Goal: Book appointment/travel/reservation

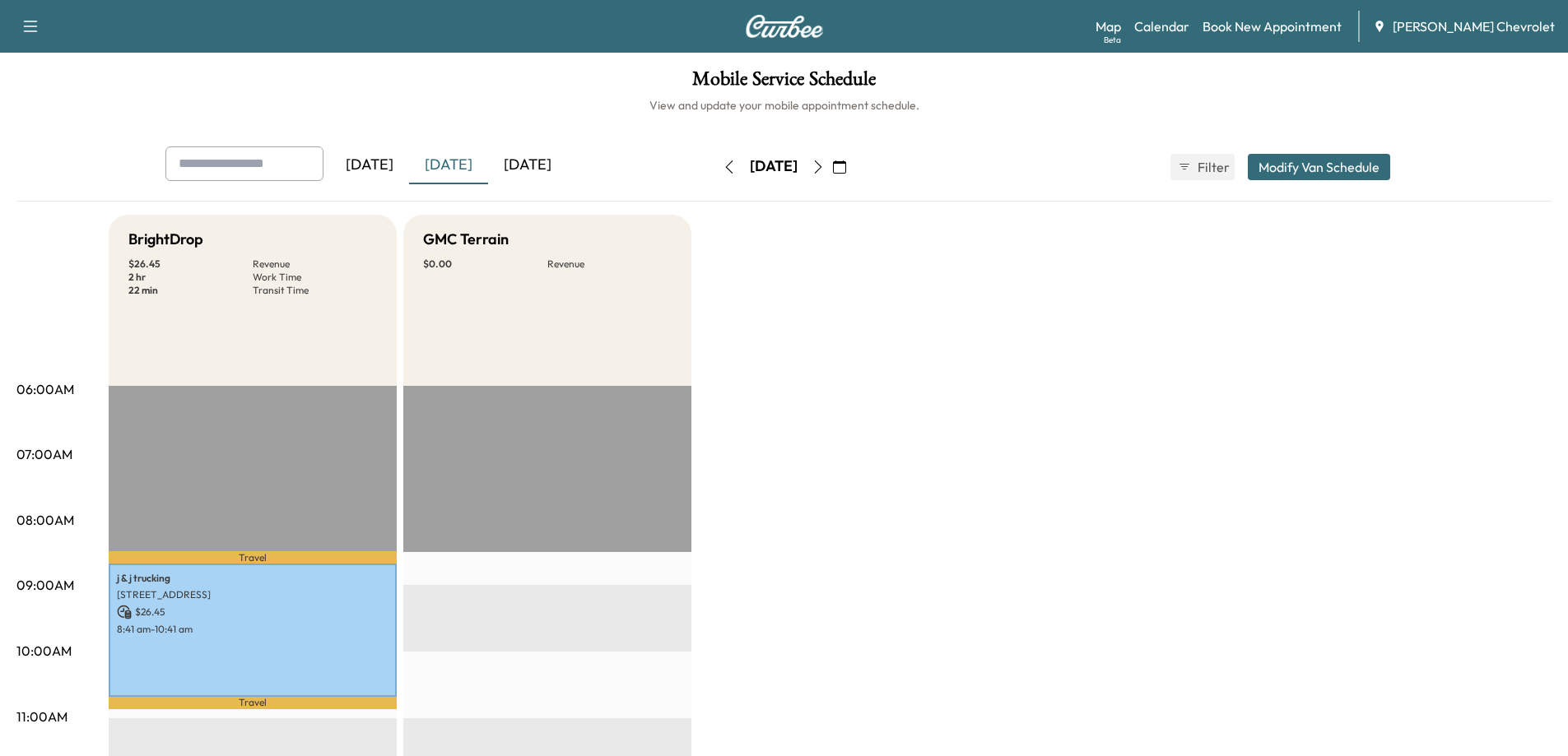
scroll to position [82, 0]
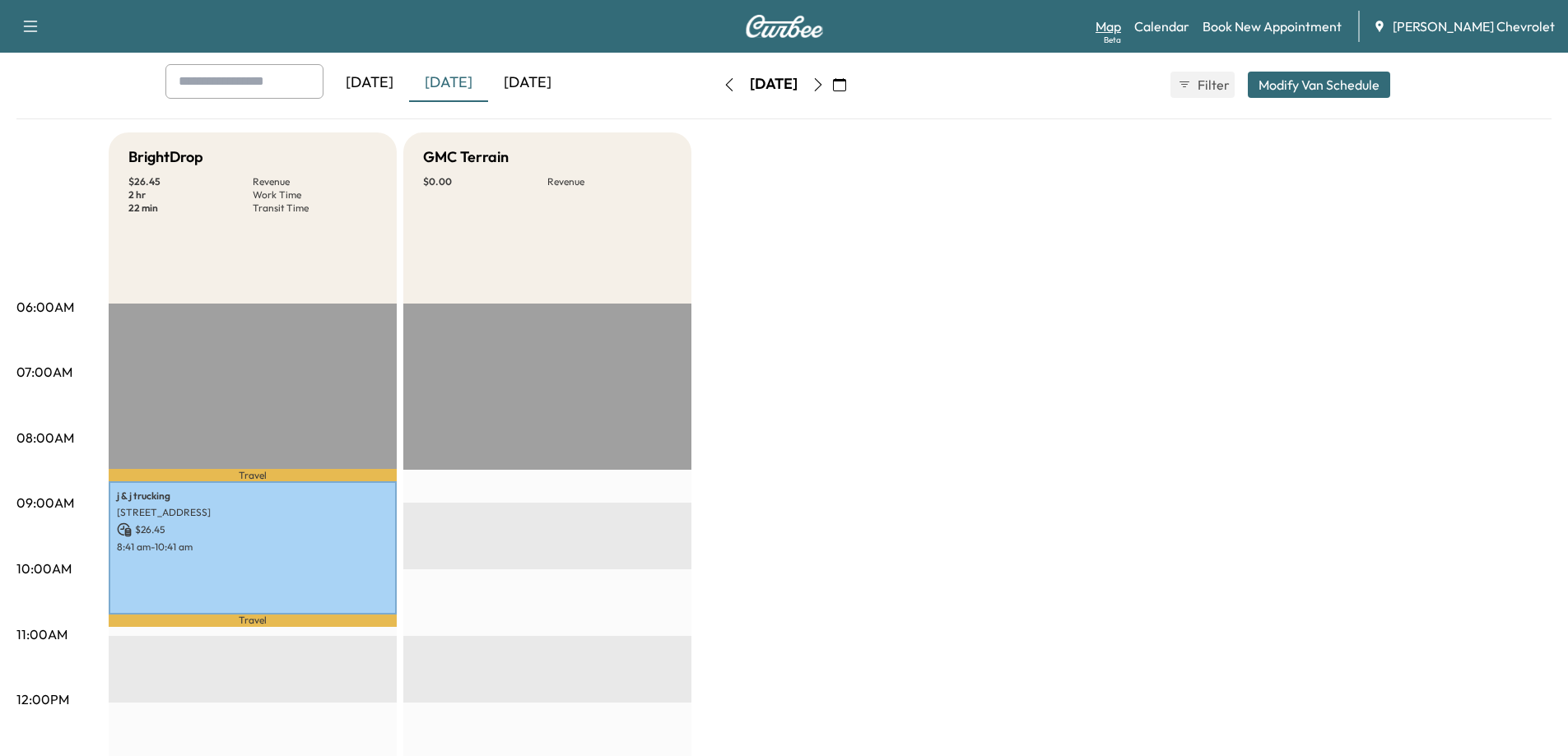
click at [1121, 37] on div "Beta" at bounding box center [1113, 40] width 18 height 12
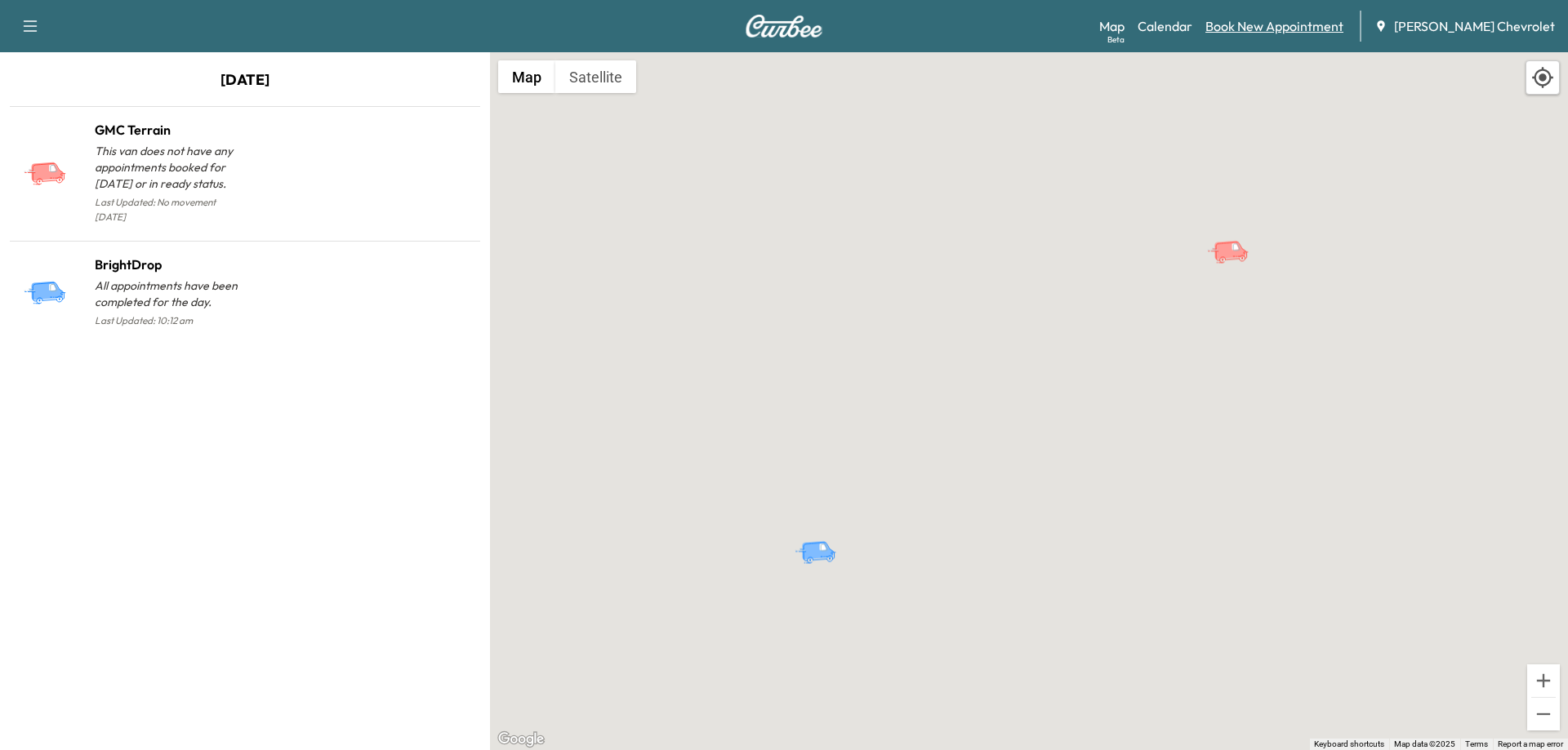
click at [1280, 27] on link "Book New Appointment" at bounding box center [1274, 26] width 138 height 19
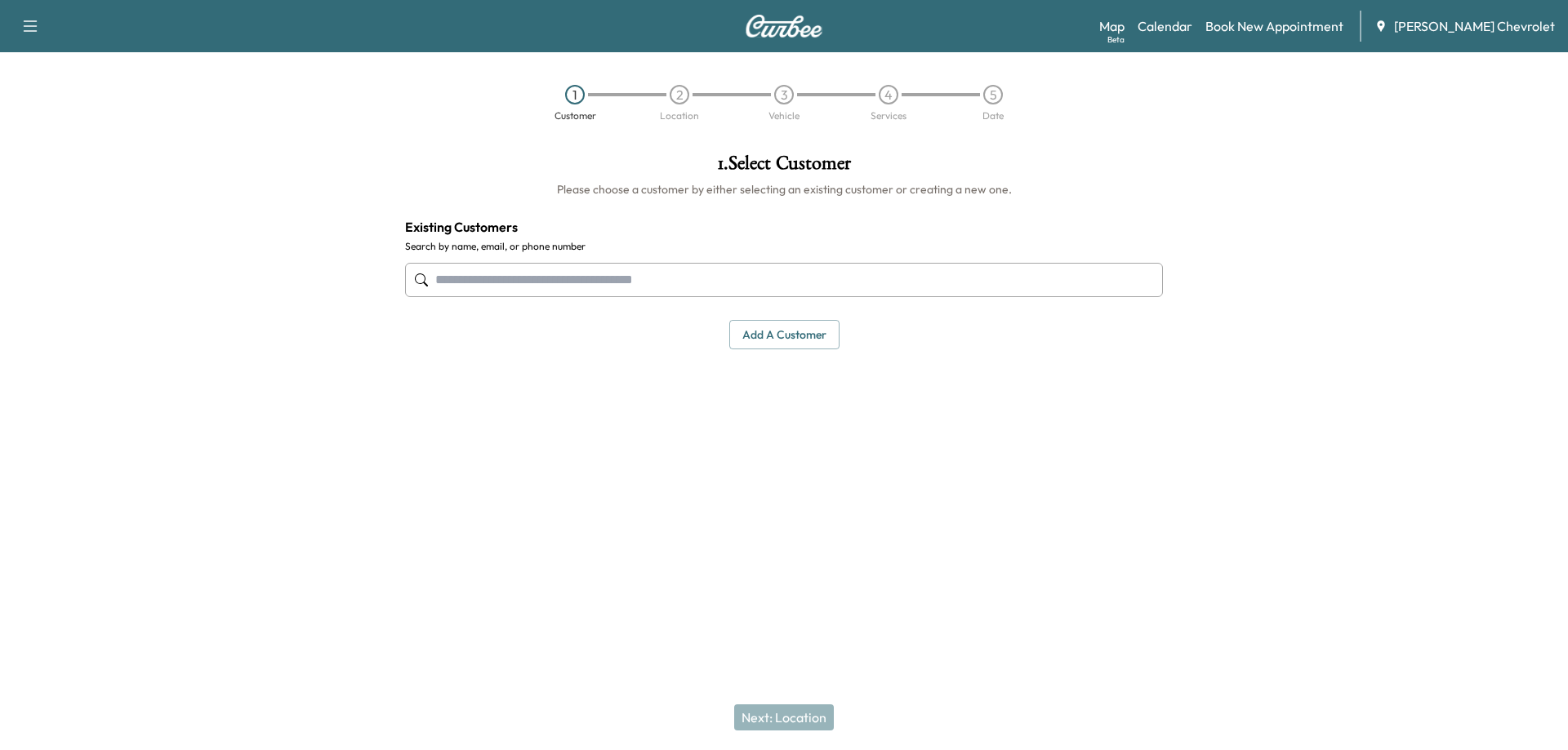
click at [691, 283] on input "text" at bounding box center [784, 280] width 758 height 34
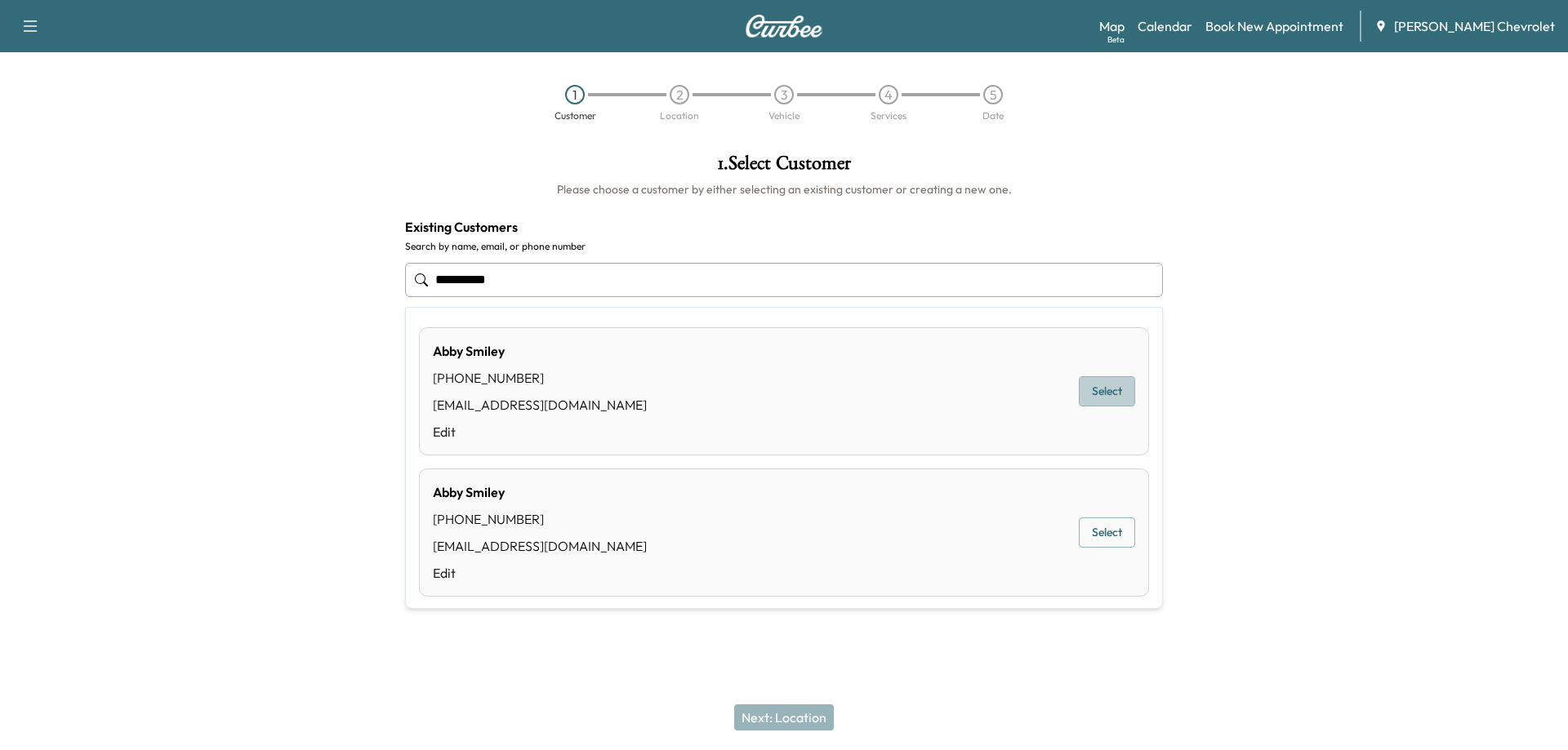
click at [1109, 388] on button "Select" at bounding box center [1107, 391] width 56 height 30
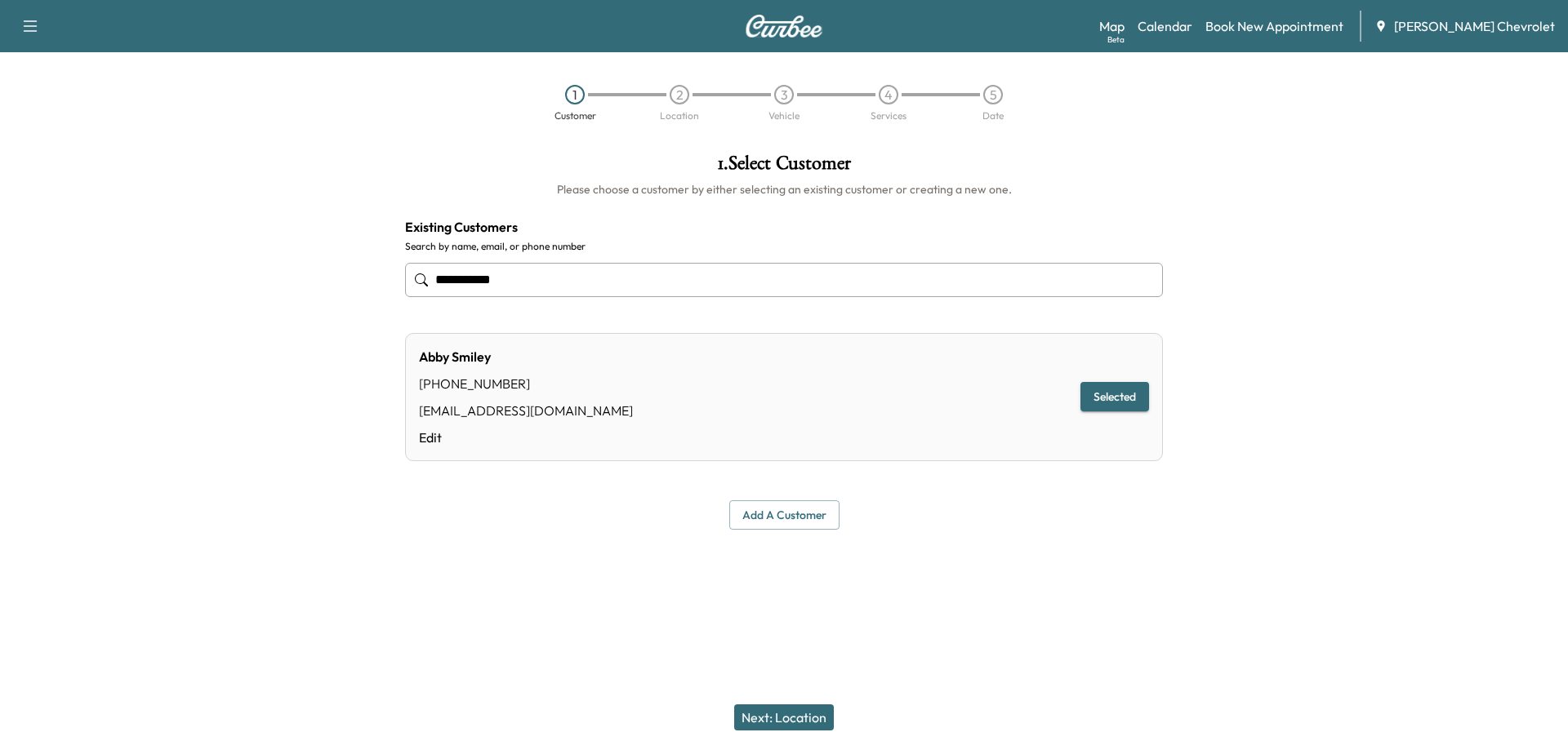
type input "**********"
click at [774, 713] on button "Next: Location" at bounding box center [784, 718] width 100 height 26
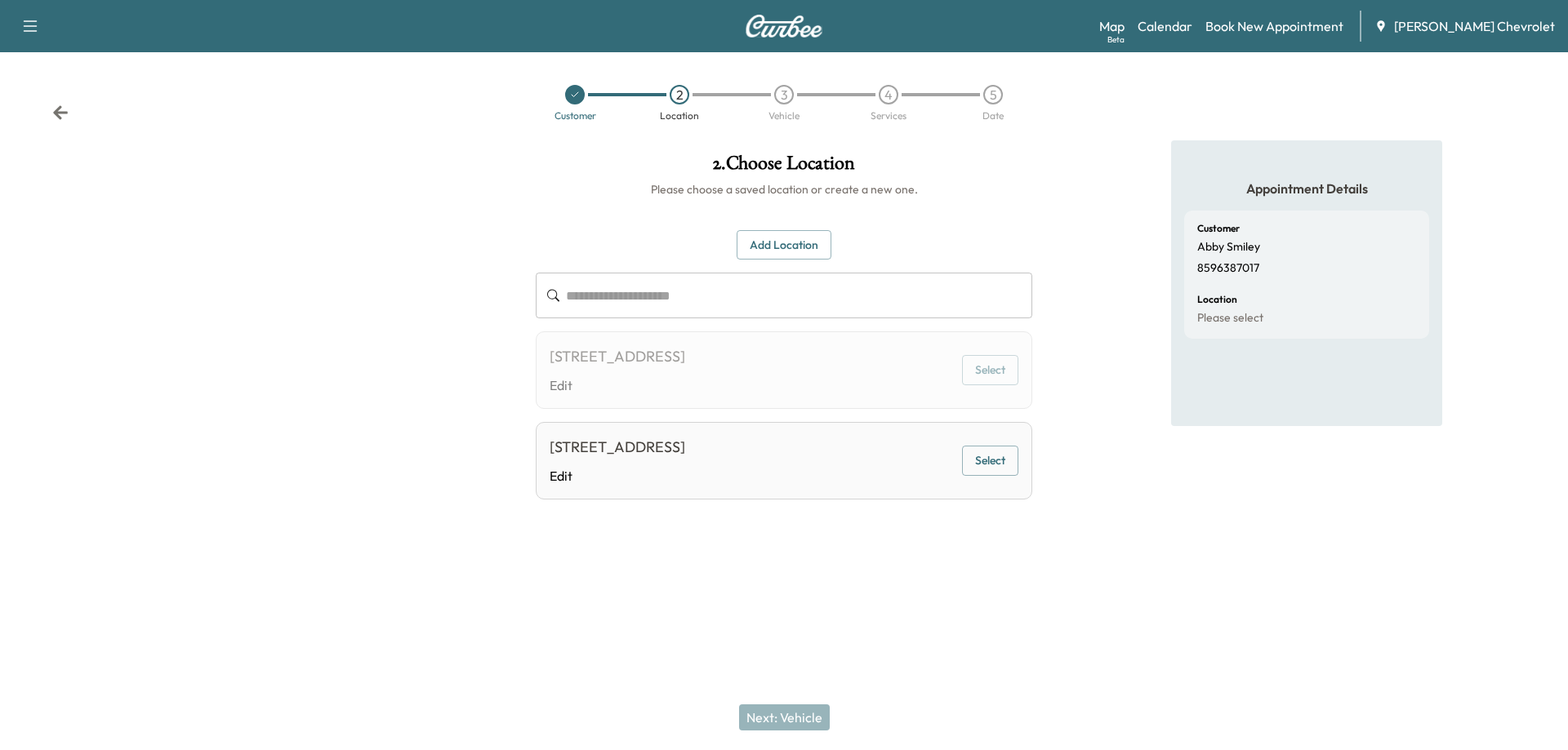
click at [702, 294] on input "text" at bounding box center [798, 296] width 466 height 46
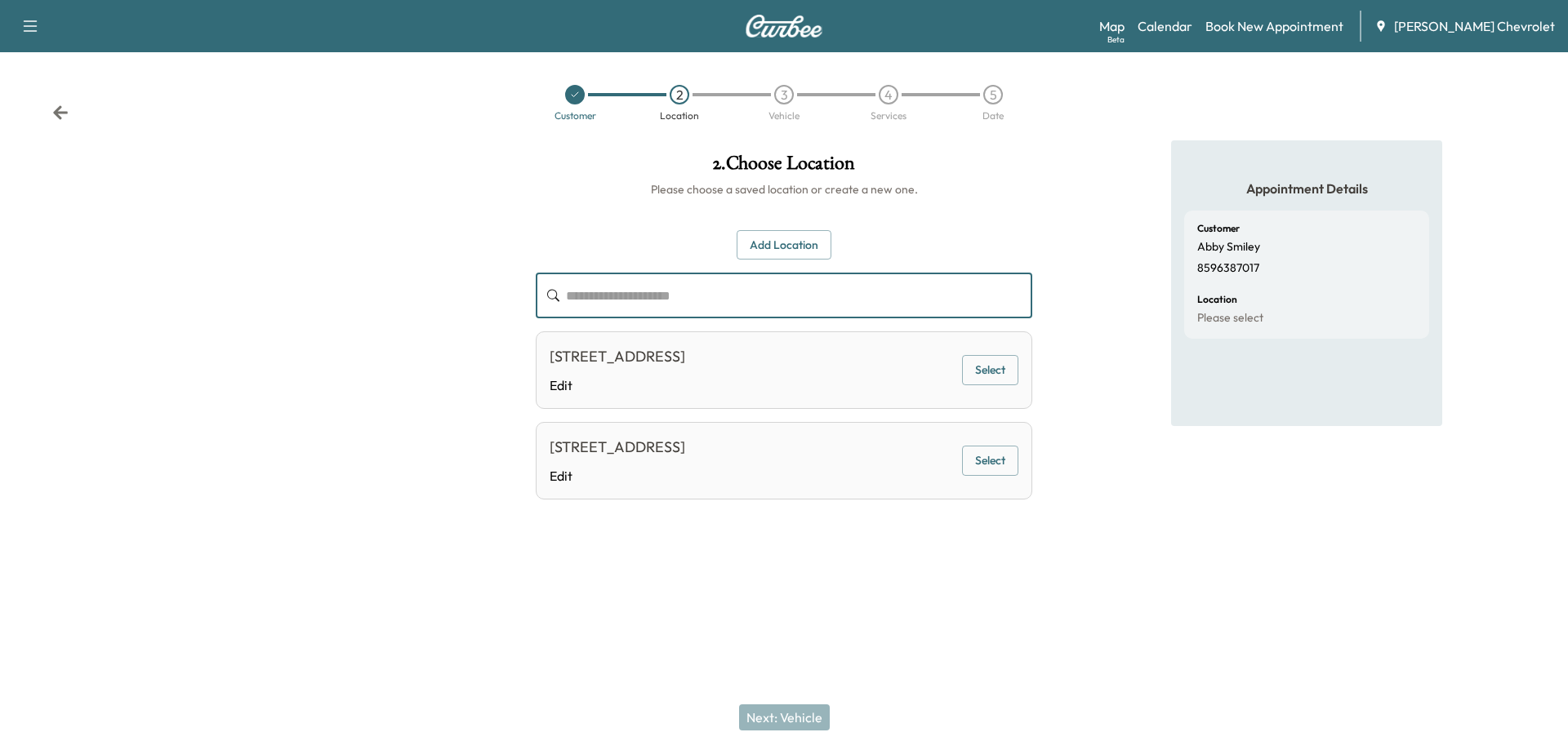
click at [733, 282] on input "text" at bounding box center [798, 296] width 466 height 46
